Goal: Navigation & Orientation: Find specific page/section

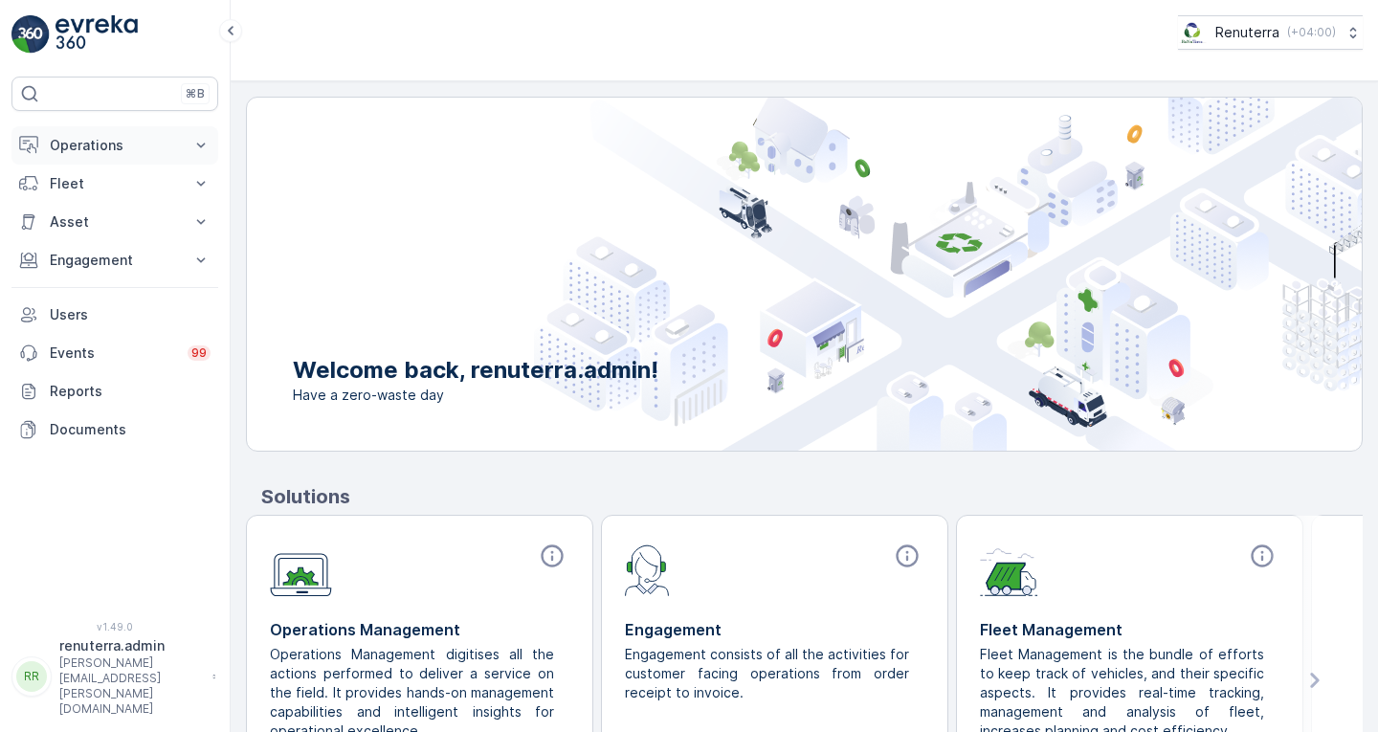
click at [105, 142] on p "Operations" at bounding box center [115, 145] width 130 height 19
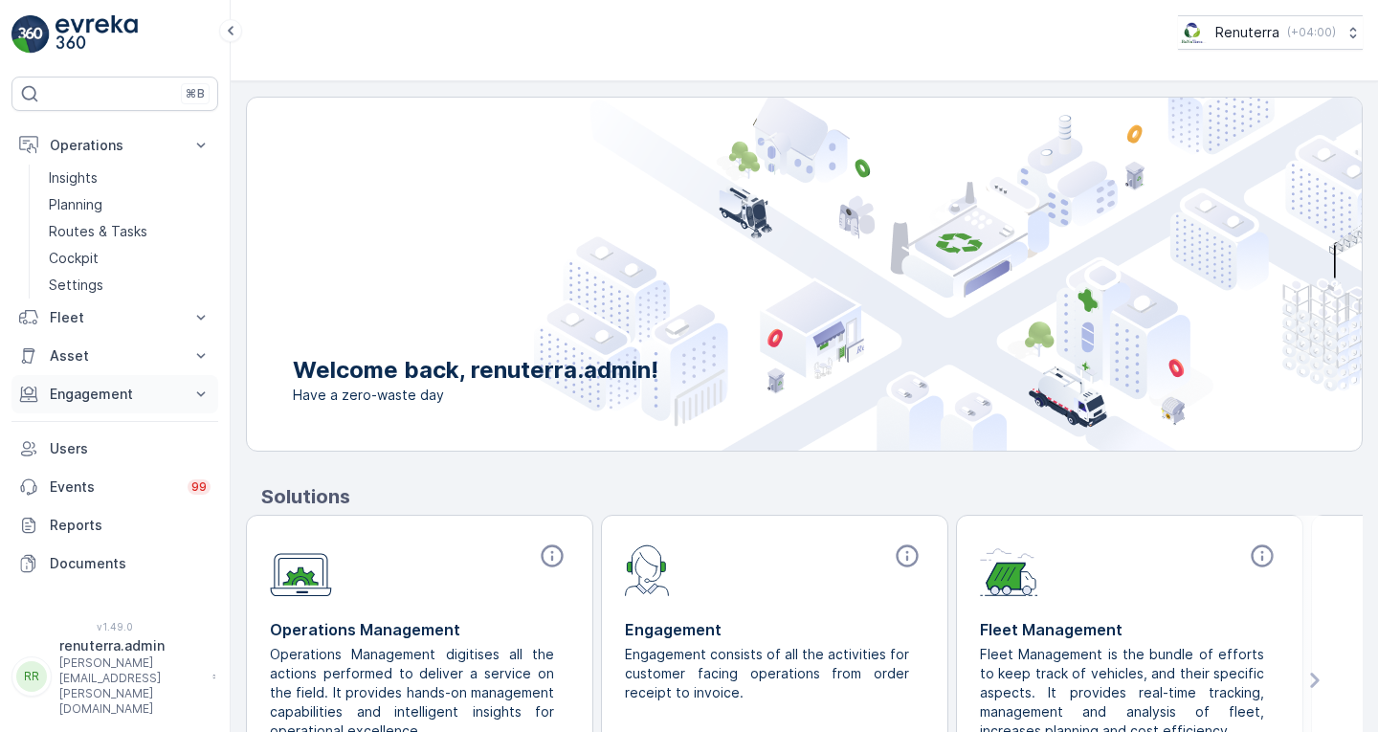
click at [110, 405] on button "Engagement" at bounding box center [114, 394] width 207 height 38
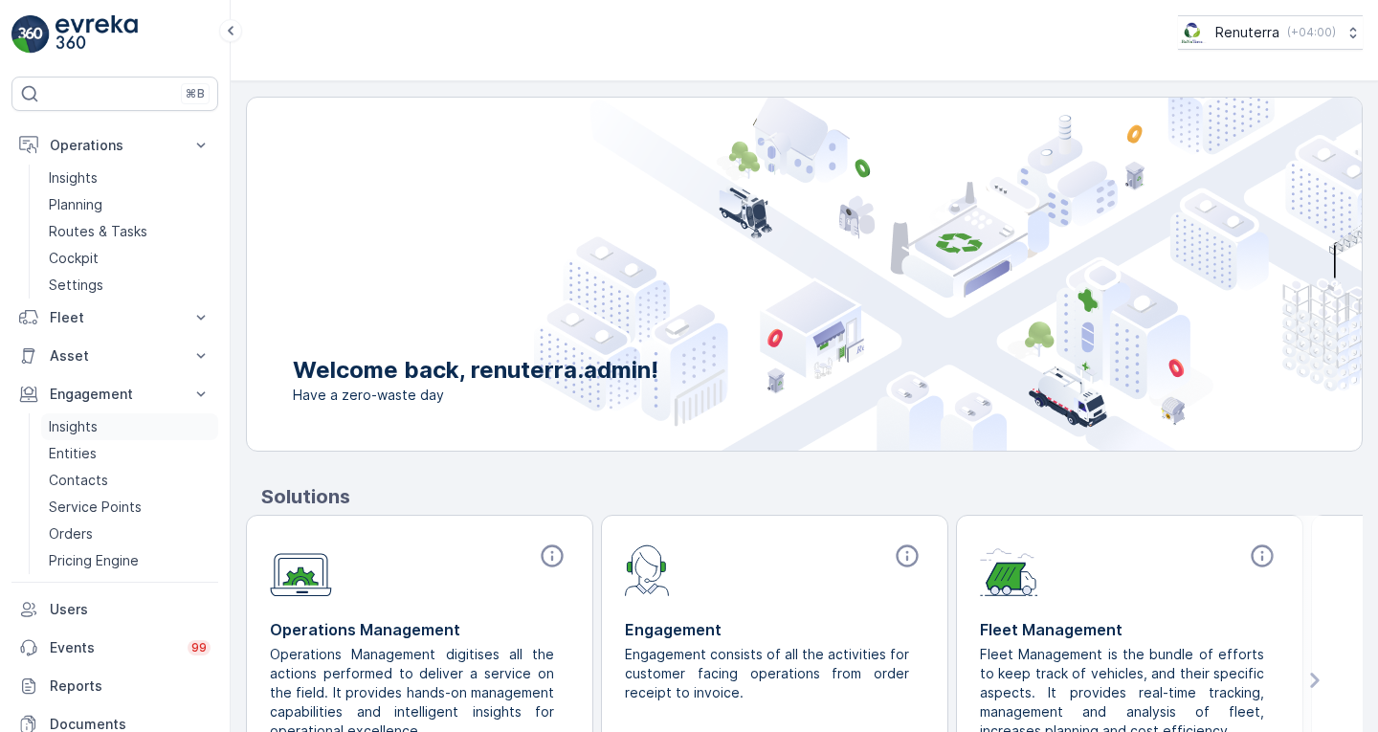
click at [104, 424] on link "Insights" at bounding box center [129, 427] width 177 height 27
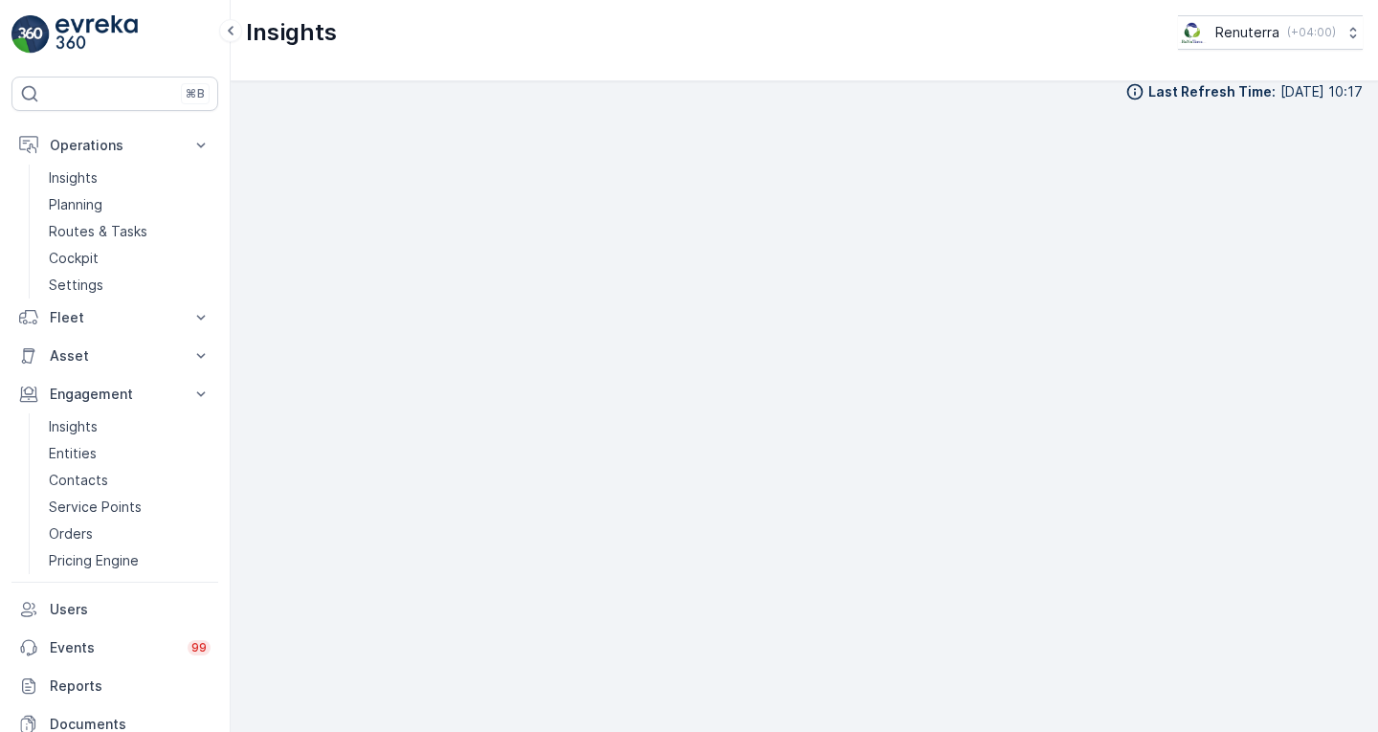
scroll to position [17, 0]
click at [119, 188] on link "Insights" at bounding box center [129, 178] width 177 height 27
click at [92, 184] on p "Insights" at bounding box center [73, 177] width 49 height 19
click at [43, 168] on link "Insights" at bounding box center [129, 178] width 177 height 27
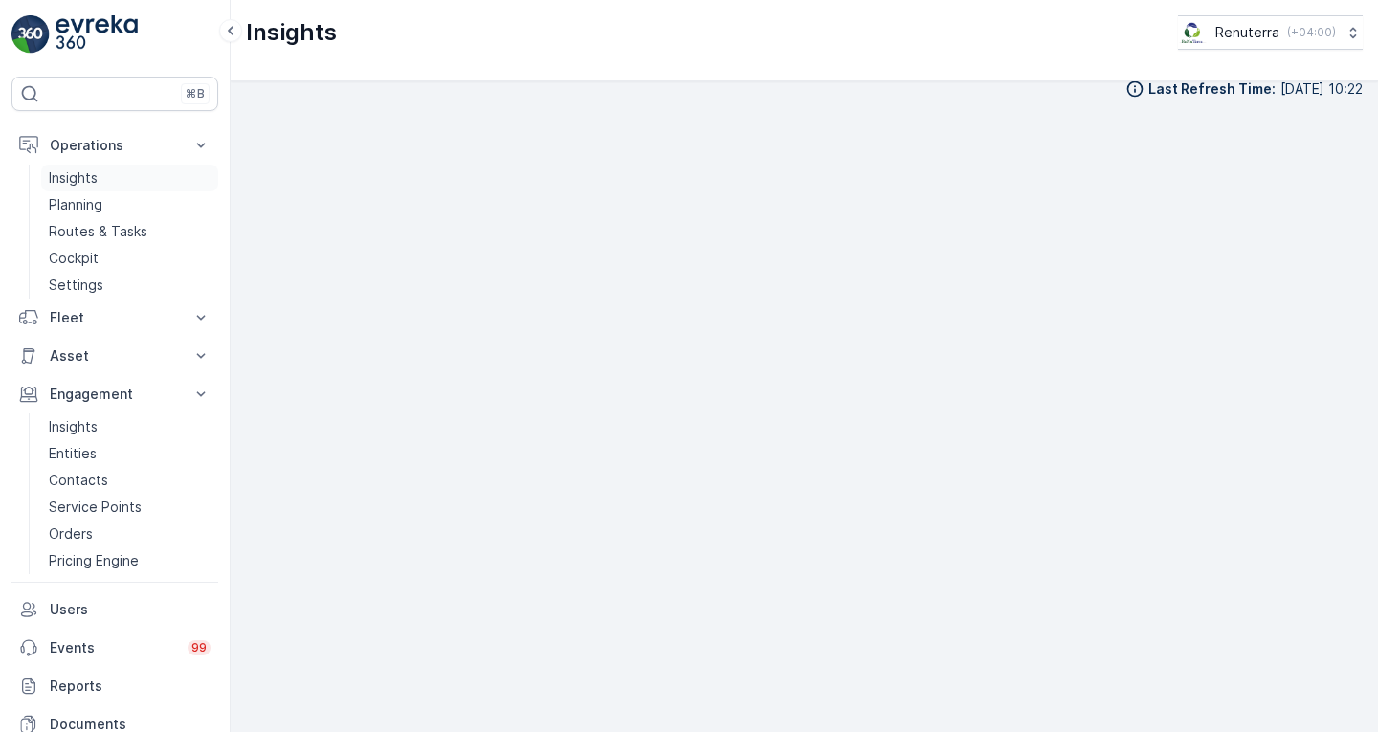
click at [60, 181] on p "Insights" at bounding box center [73, 177] width 49 height 19
click at [90, 429] on p "Insights" at bounding box center [73, 426] width 49 height 19
click at [98, 205] on p "Planning" at bounding box center [76, 204] width 54 height 19
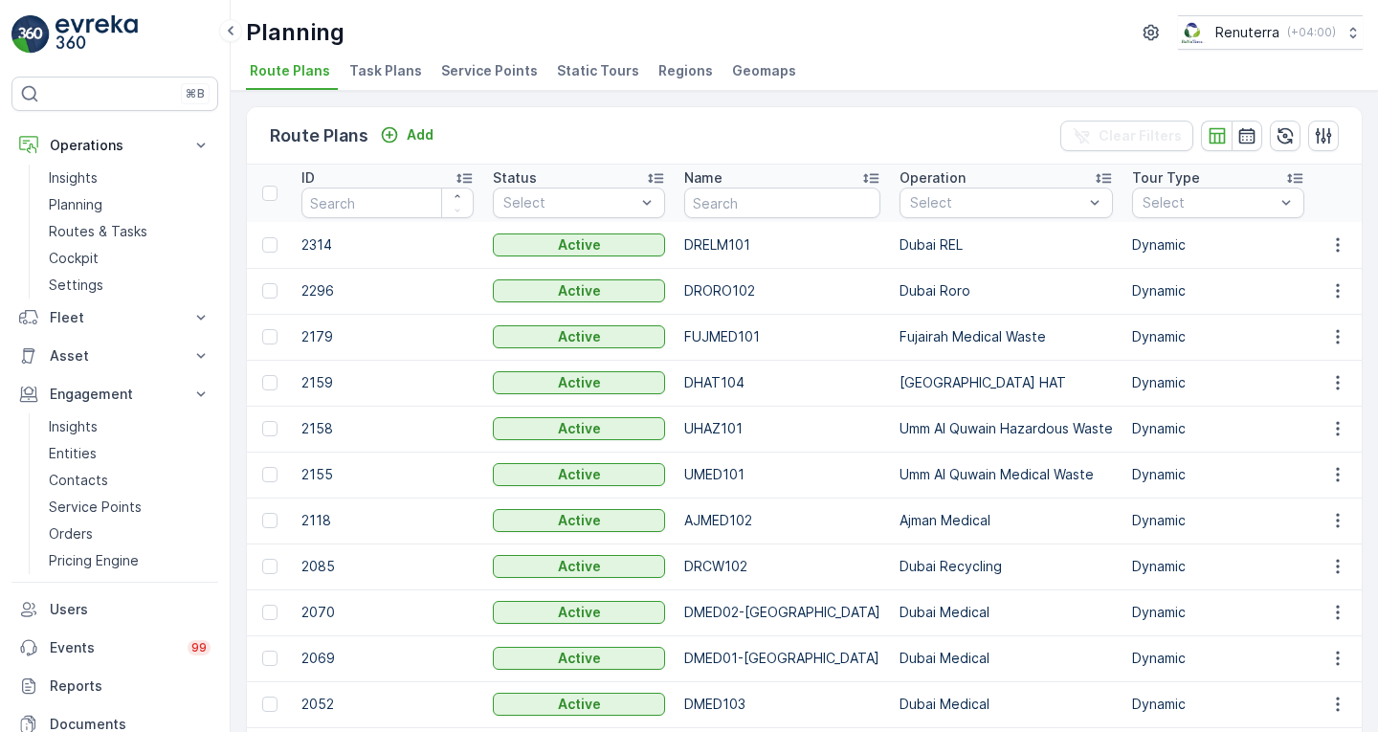
click at [401, 107] on div "Route Plans Add Clear Filters" at bounding box center [804, 135] width 1115 height 57
click at [392, 70] on span "Task Plans" at bounding box center [385, 70] width 73 height 19
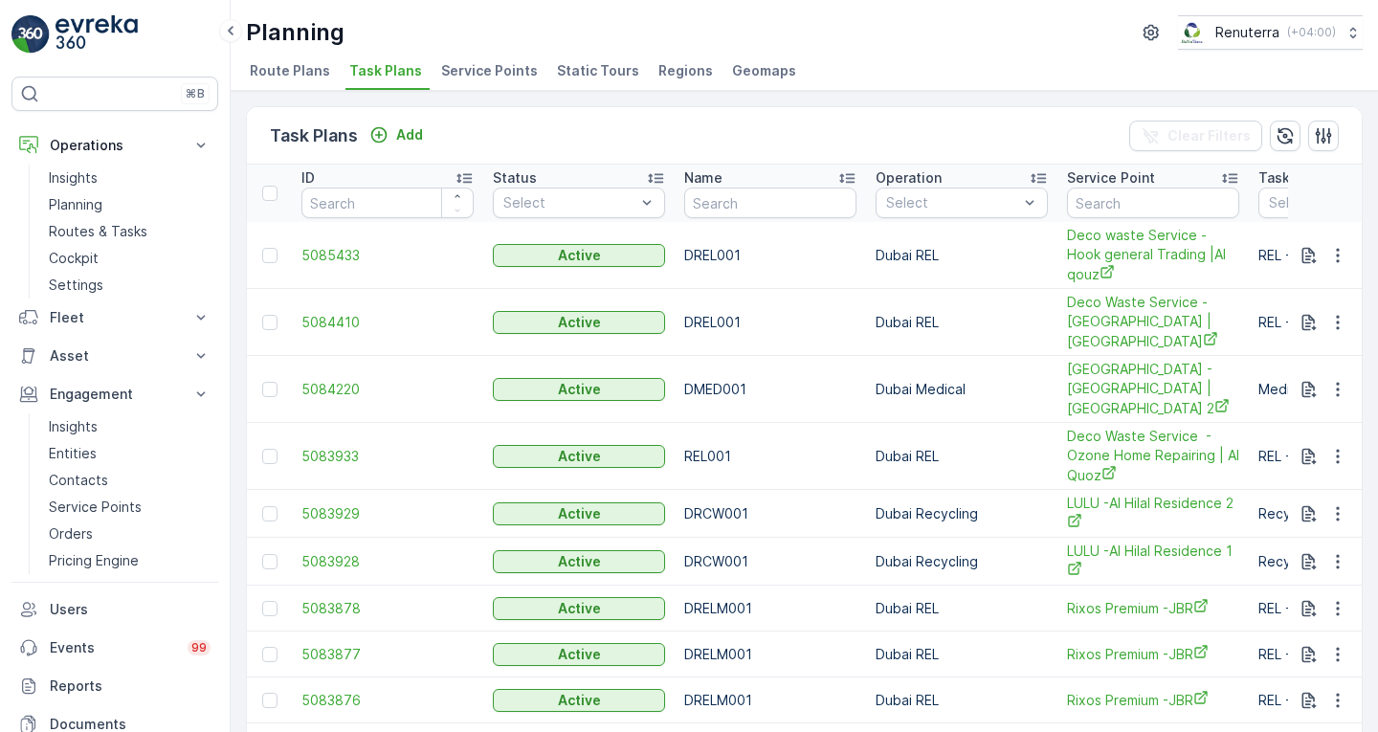
click at [502, 64] on span "Service Points" at bounding box center [489, 70] width 97 height 19
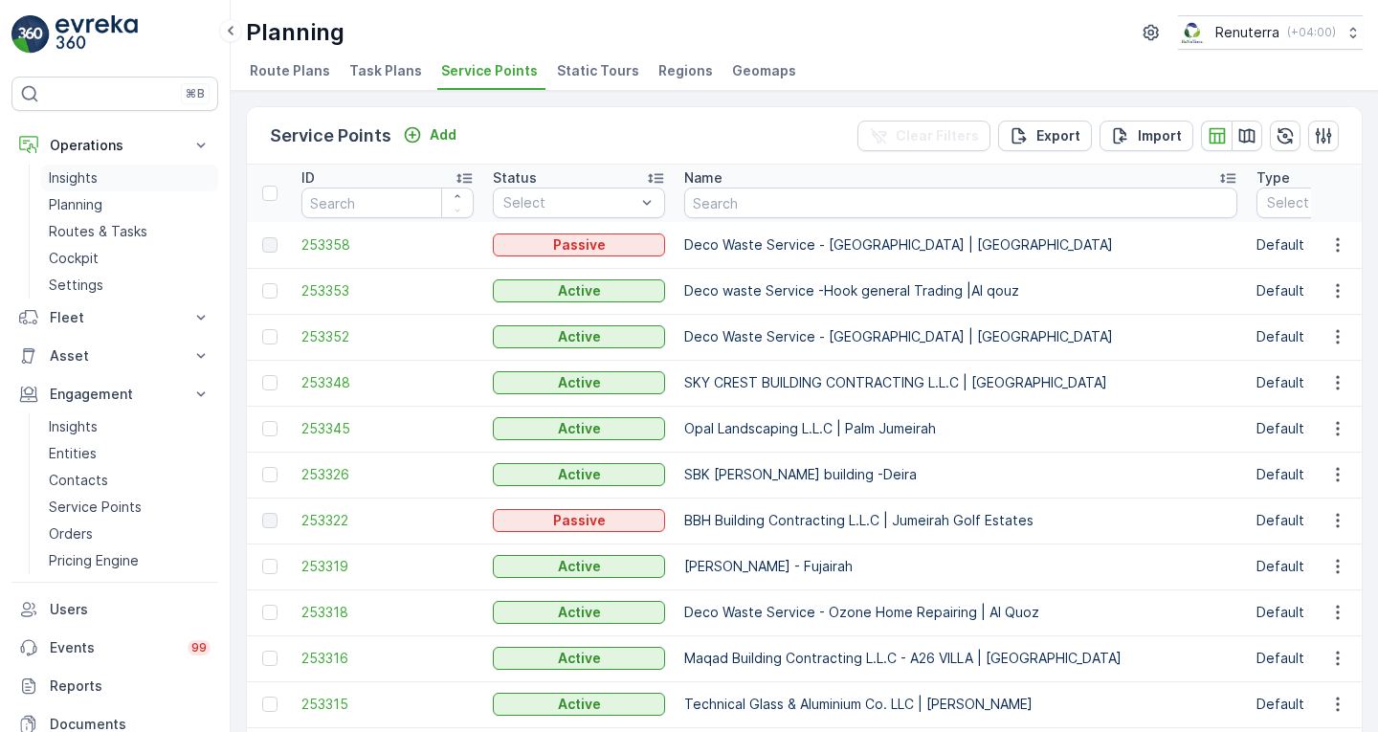
click at [119, 175] on link "Insights" at bounding box center [129, 178] width 177 height 27
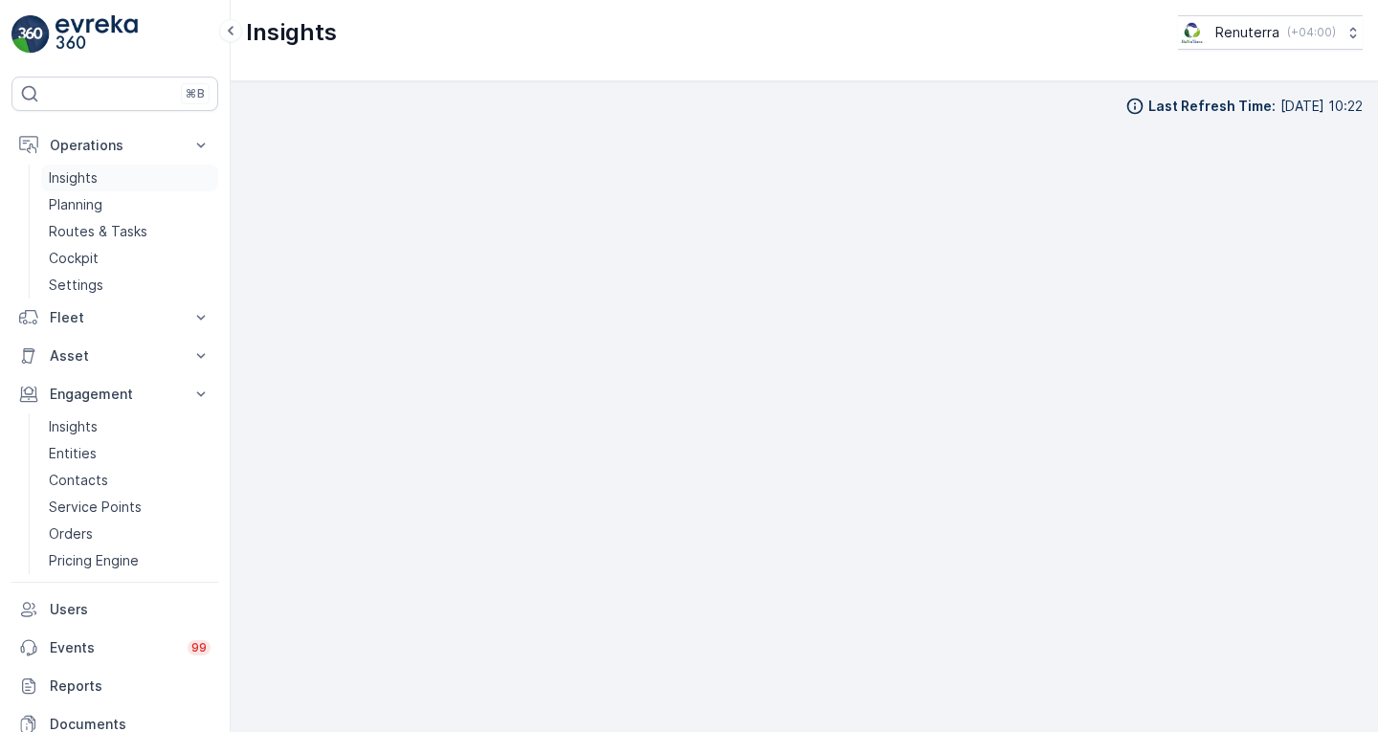
click at [91, 170] on p "Insights" at bounding box center [73, 177] width 49 height 19
